Goal: Task Accomplishment & Management: Use online tool/utility

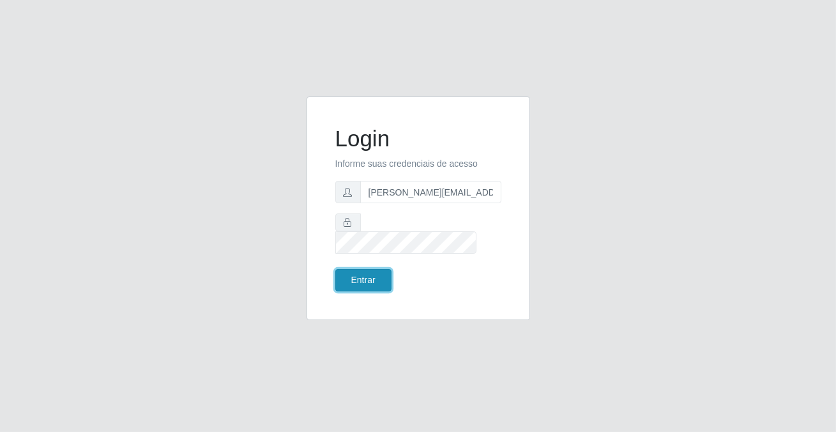
click at [356, 278] on button "Entrar" at bounding box center [363, 280] width 56 height 22
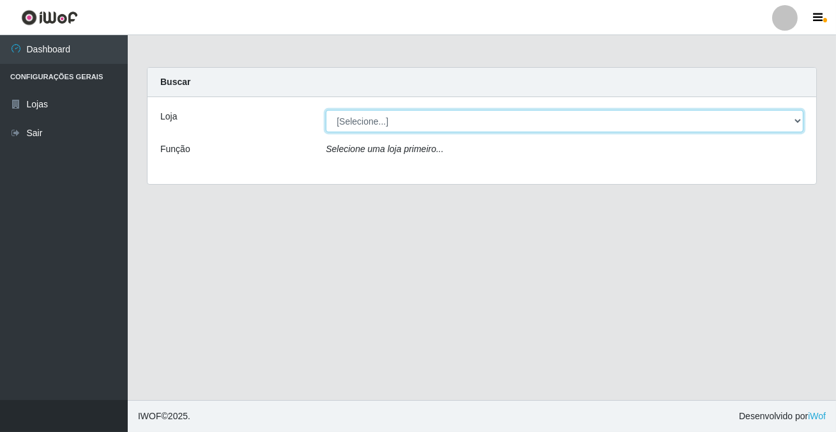
click at [335, 121] on select "[Selecione...] Rede Potiguar 2 - Macaíba" at bounding box center [565, 121] width 478 height 22
select select "101"
click at [326, 110] on select "[Selecione...] Rede Potiguar 2 - Macaíba" at bounding box center [565, 121] width 478 height 22
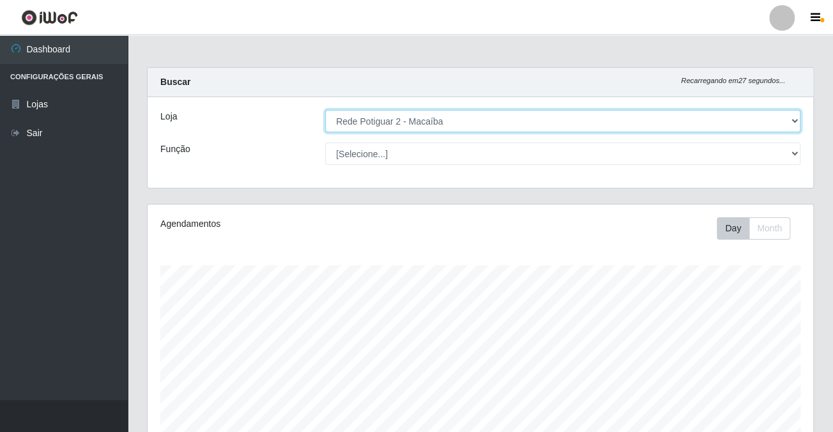
scroll to position [265, 665]
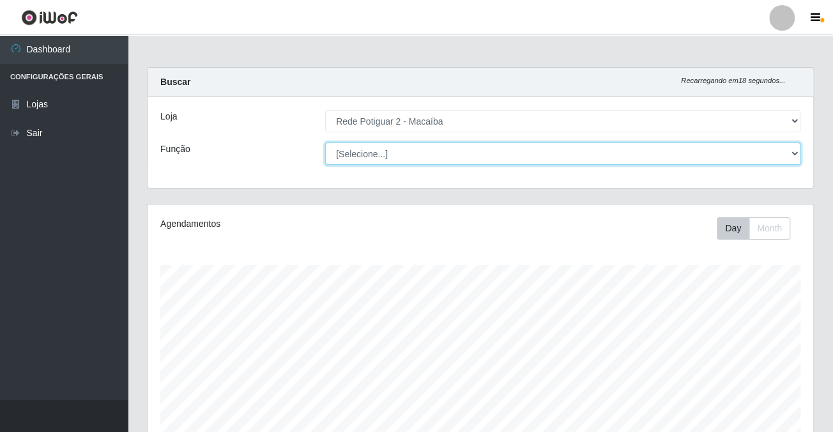
click at [352, 152] on select "[Selecione...] ASG ASG + ASG ++ Auxiliar de Estoque Balconista Embalador Reposi…" at bounding box center [562, 153] width 475 height 22
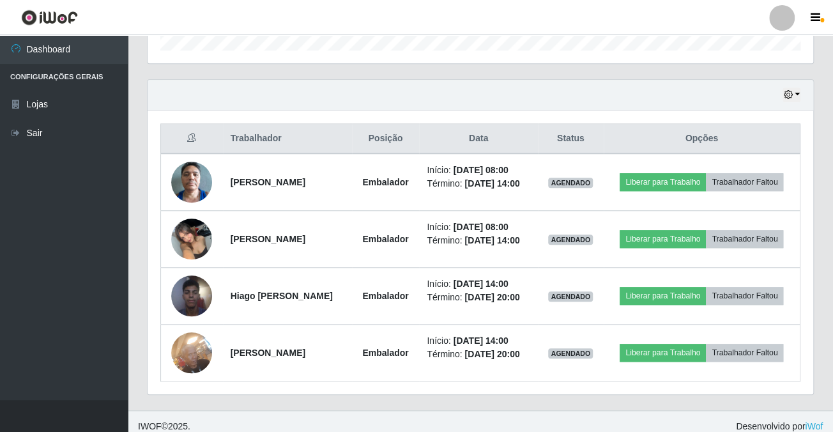
scroll to position [454, 0]
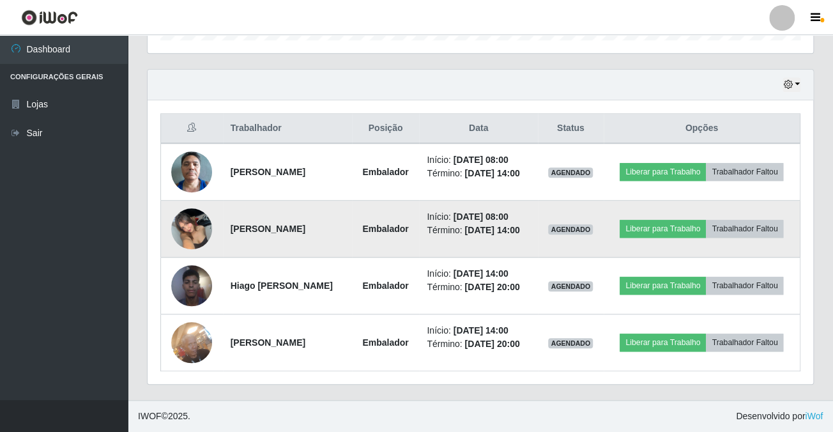
click at [186, 207] on img at bounding box center [191, 228] width 41 height 54
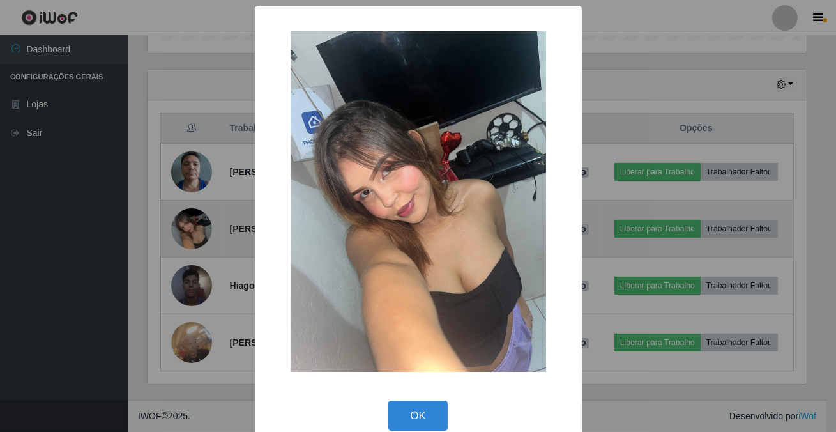
scroll to position [265, 659]
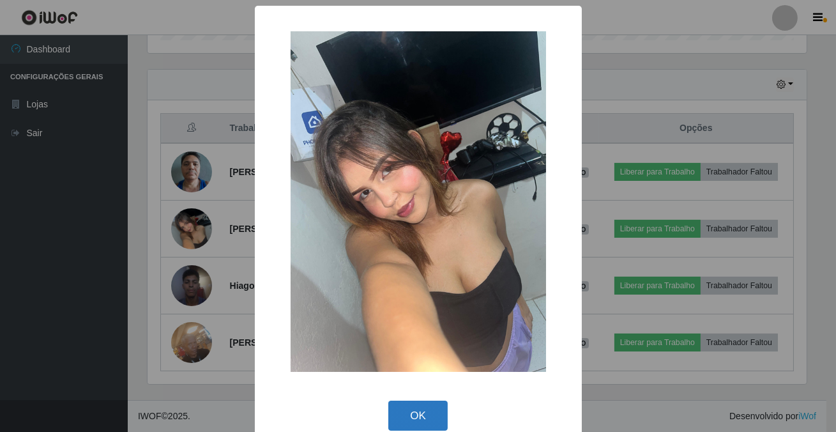
click at [434, 418] on button "OK" at bounding box center [417, 416] width 59 height 30
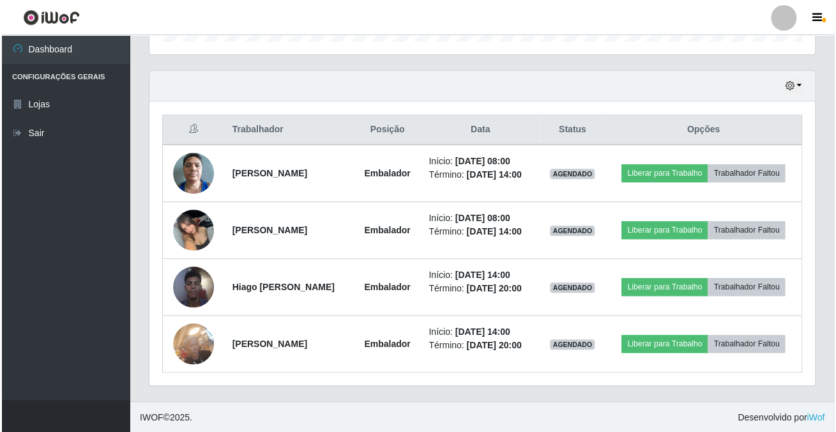
scroll to position [265, 665]
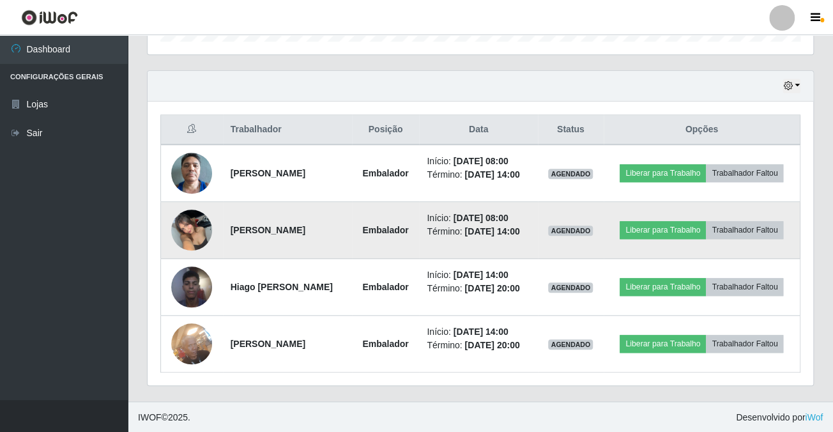
click at [188, 249] on img at bounding box center [191, 229] width 41 height 54
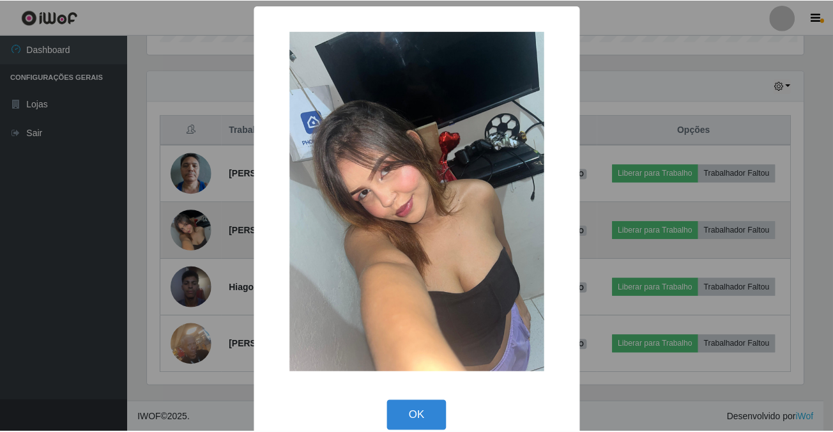
scroll to position [265, 659]
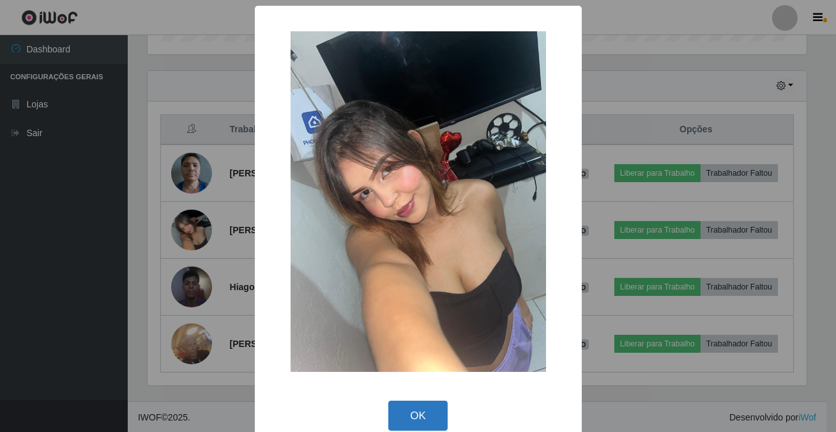
click at [429, 415] on button "OK" at bounding box center [417, 416] width 59 height 30
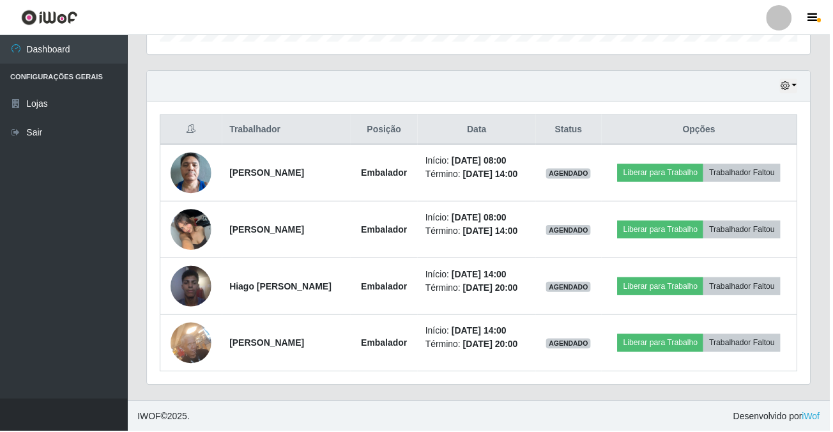
scroll to position [265, 665]
